Goal: Task Accomplishment & Management: Complete application form

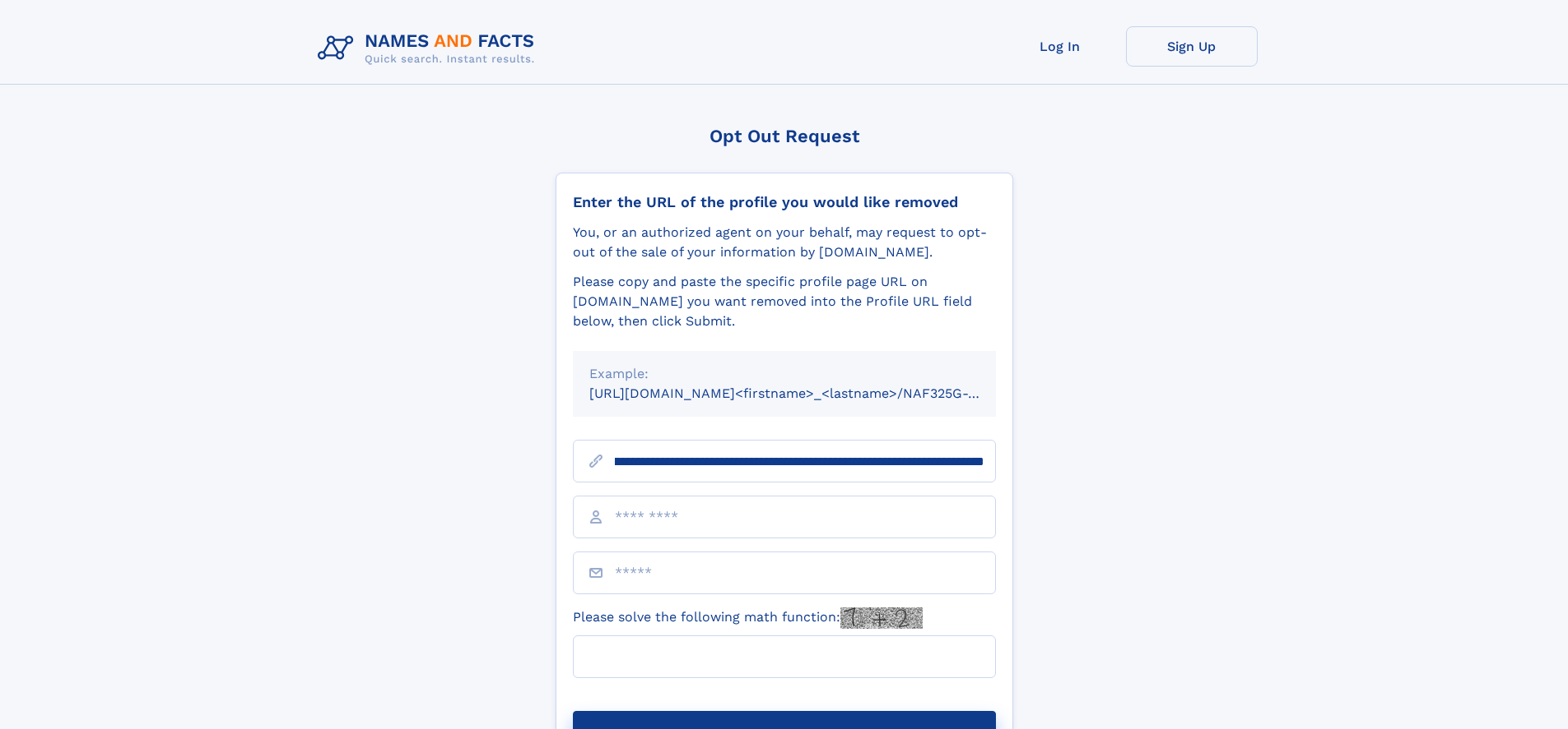
scroll to position [0, 188]
type input "**********"
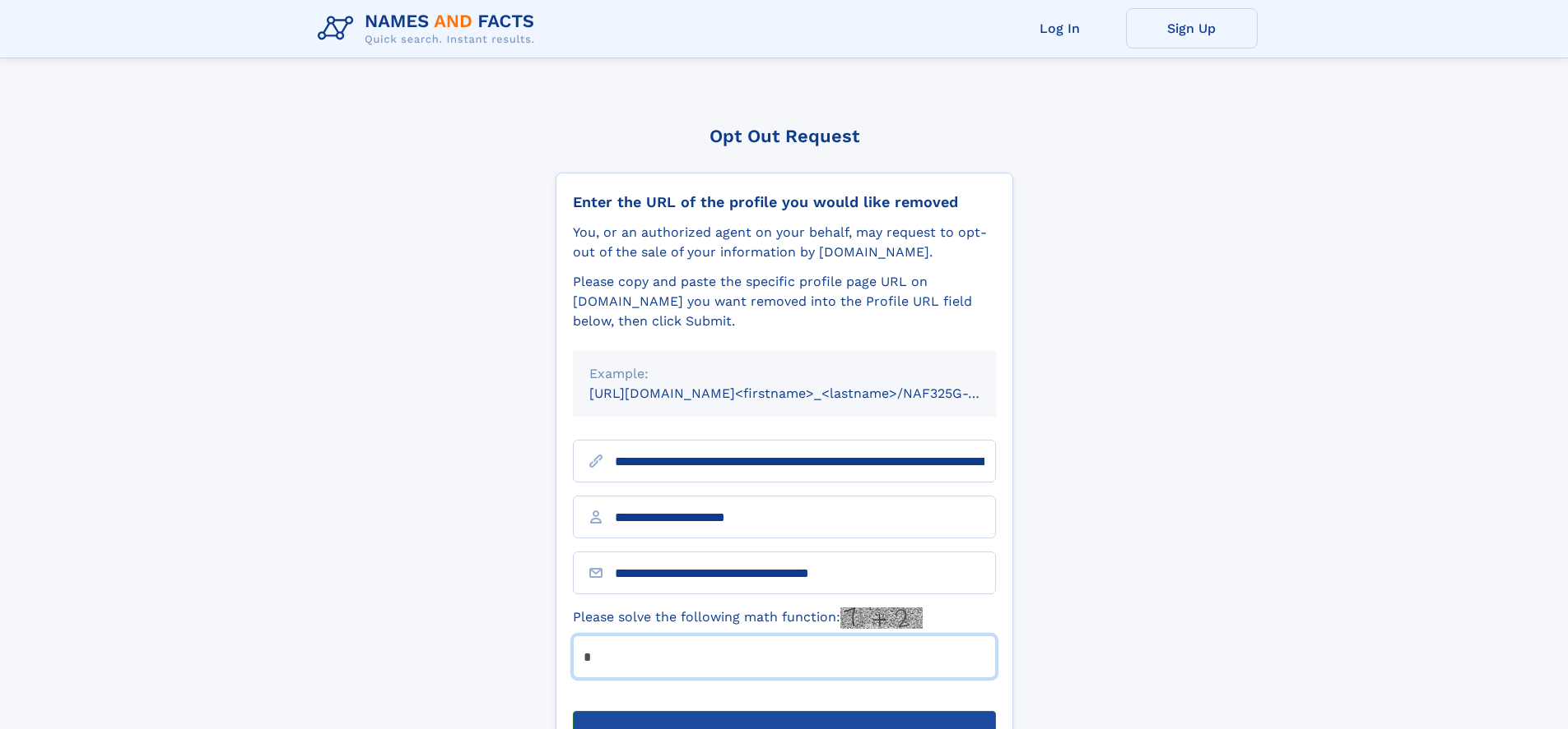
type input "*"
click at [784, 711] on button "Submit Opt Out Request" at bounding box center [784, 737] width 423 height 52
